Goal: Find contact information: Find contact information

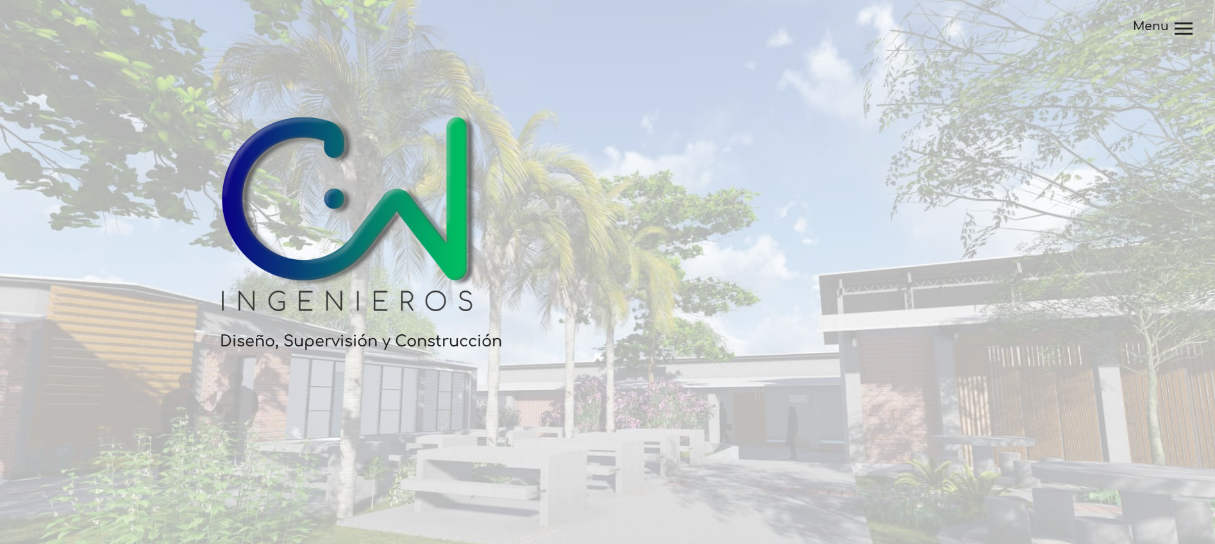
click at [1178, 35] on div at bounding box center [1184, 29] width 18 height 15
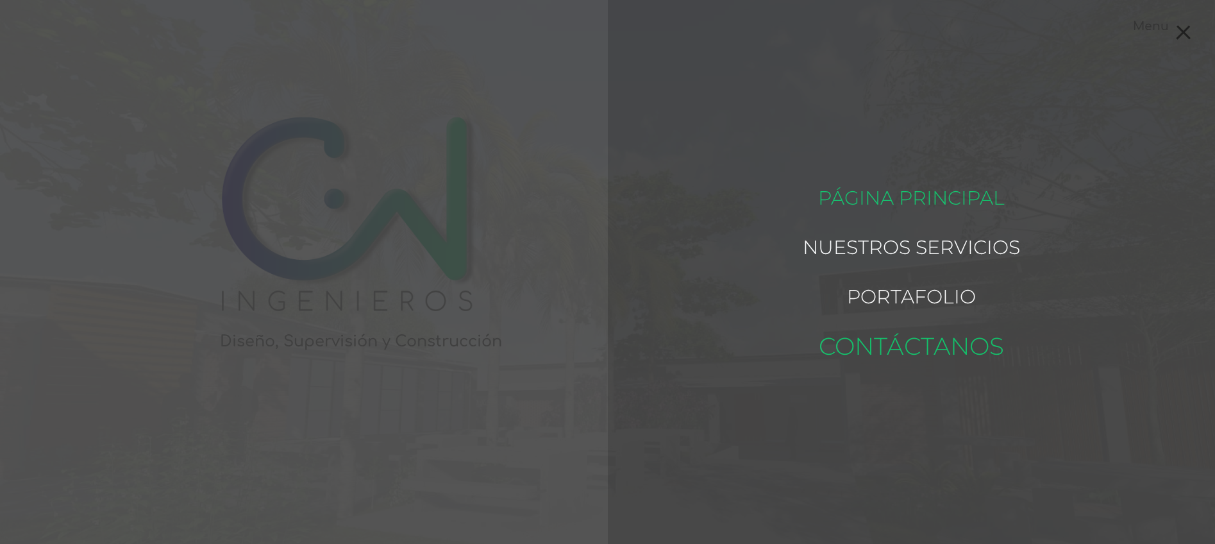
click at [940, 340] on link "Contáctanos" at bounding box center [911, 346] width 185 height 62
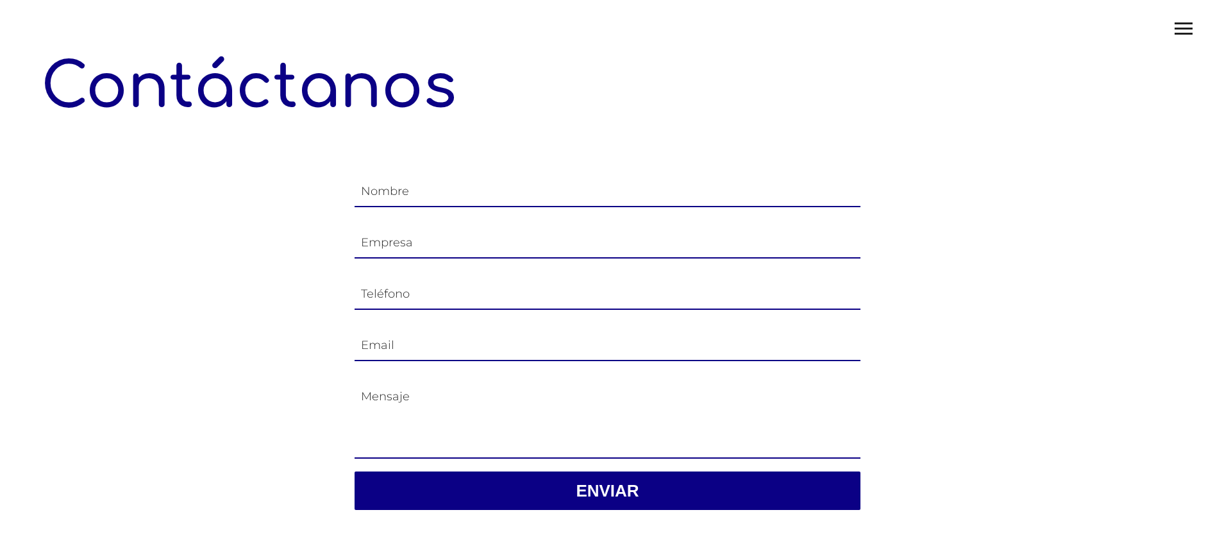
click at [975, 320] on section "Nombre Empresa Teléfono Email Mensaje Enviar" at bounding box center [607, 339] width 1133 height 412
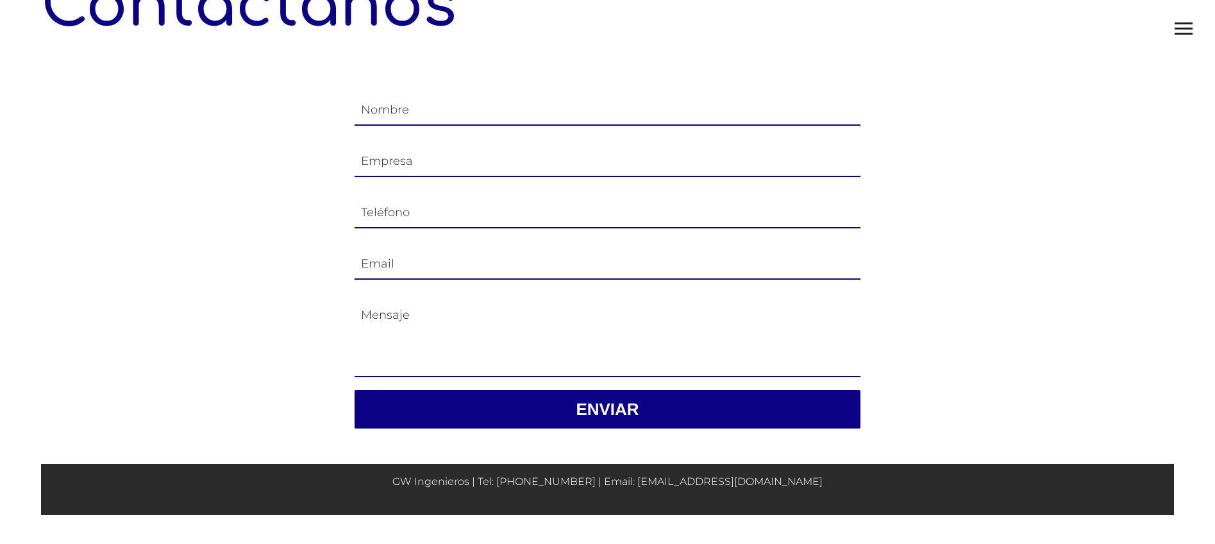
scroll to position [94, 0]
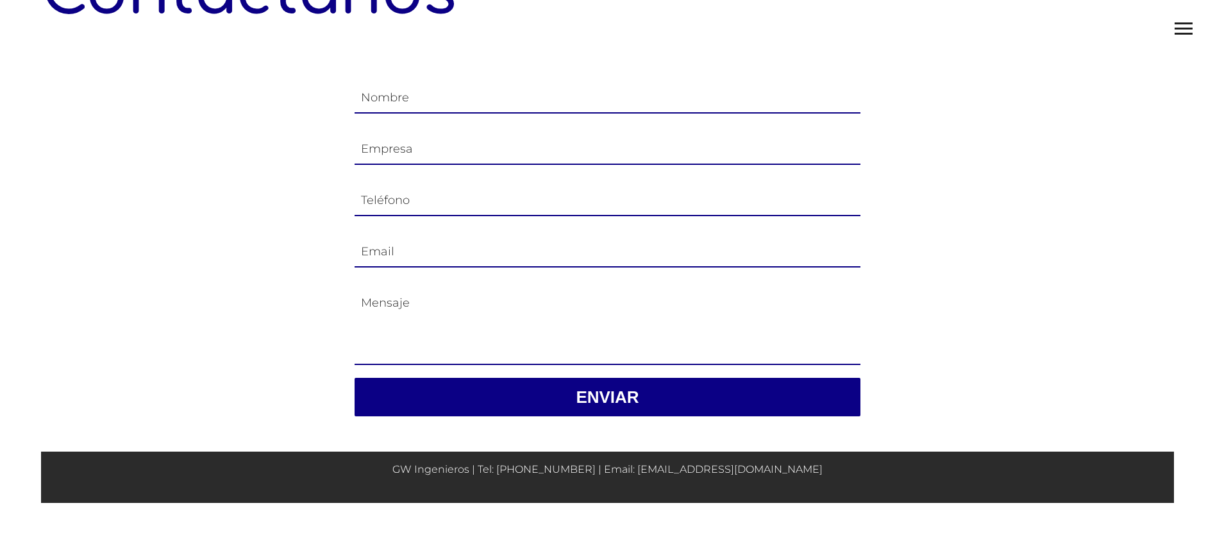
drag, startPoint x: 803, startPoint y: 468, endPoint x: 517, endPoint y: 465, distance: 286.6
click at [517, 465] on footer "GW Ingenieros | Tel: [PHONE_NUMBER] | Email: [EMAIL_ADDRESS][DOMAIN_NAME]" at bounding box center [607, 476] width 1133 height 51
copy footer "Tel: [PHONE_NUMBER] | Email: [EMAIL_ADDRESS][DOMAIN_NAME]"
